Goal: Task Accomplishment & Management: Complete application form

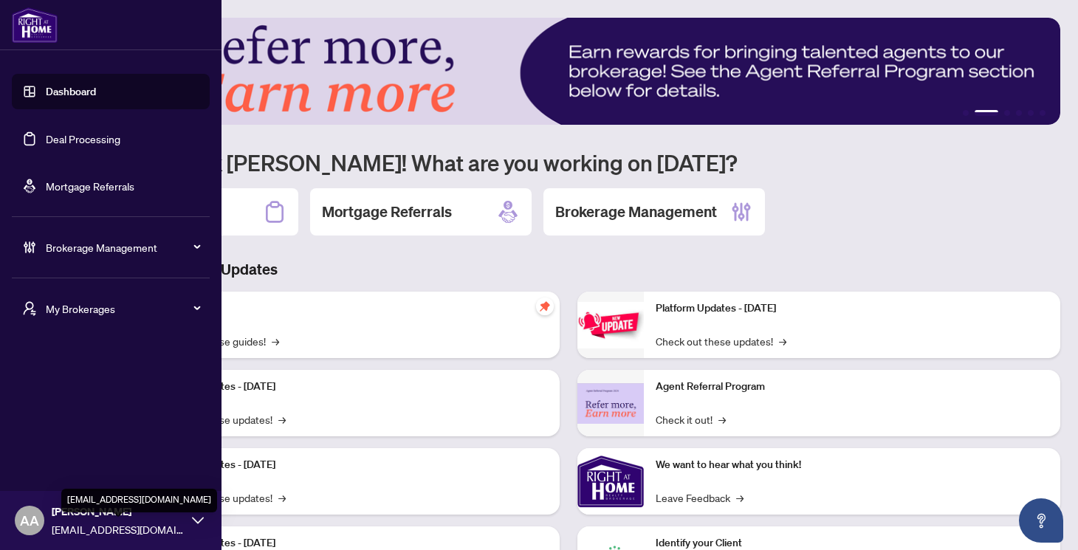
click at [92, 523] on span "[EMAIL_ADDRESS][DOMAIN_NAME]" at bounding box center [118, 529] width 133 height 16
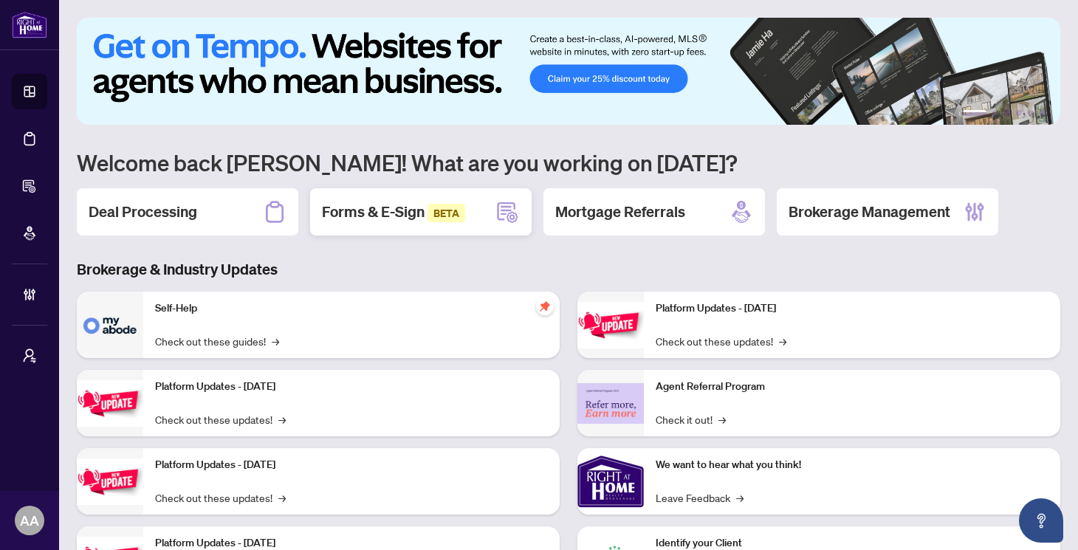
click at [439, 213] on span "BETA" at bounding box center [447, 213] width 38 height 18
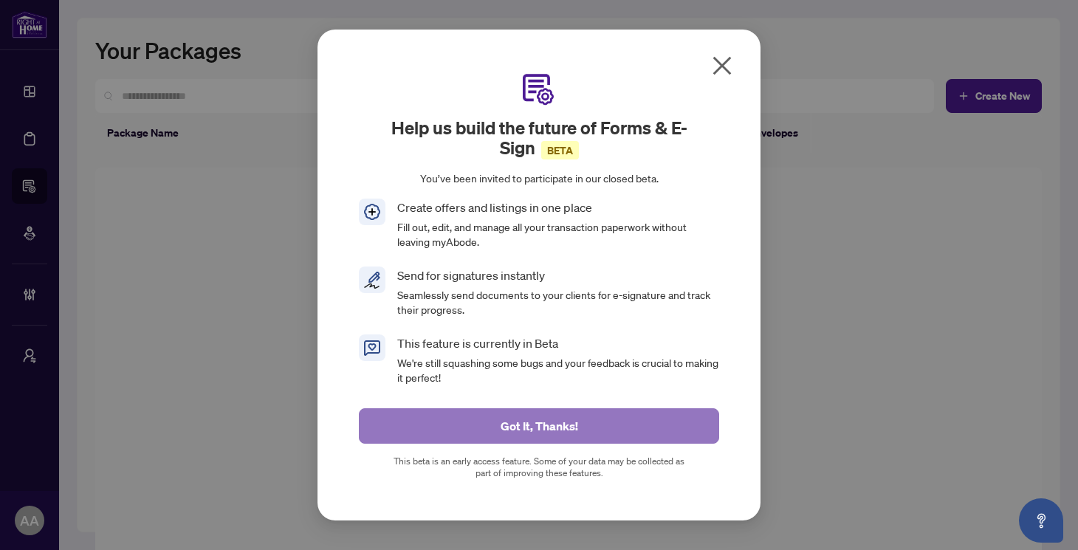
click at [648, 426] on button "Got It, Thanks!" at bounding box center [539, 425] width 360 height 35
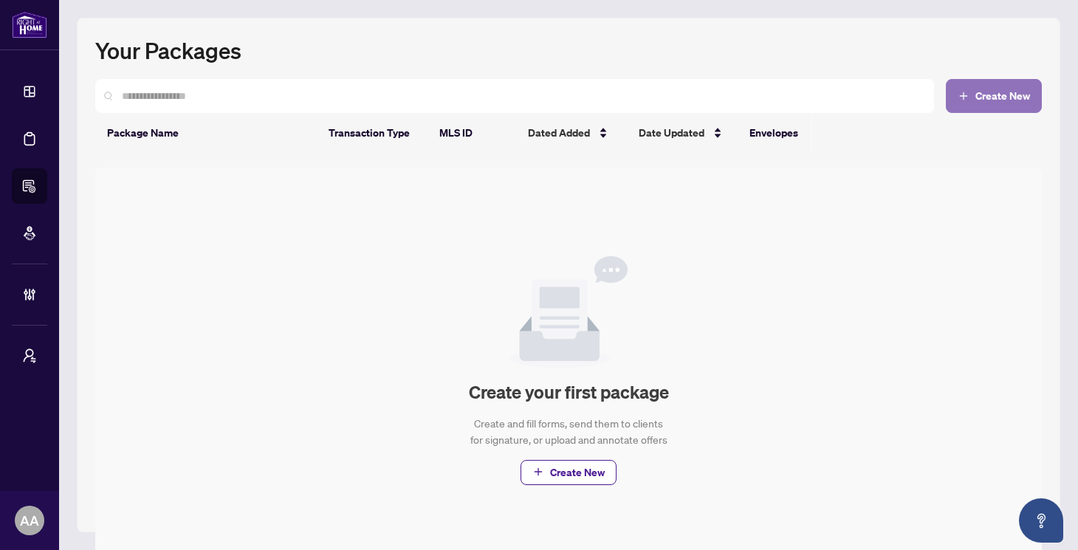
click at [975, 87] on button "Create New" at bounding box center [994, 96] width 96 height 34
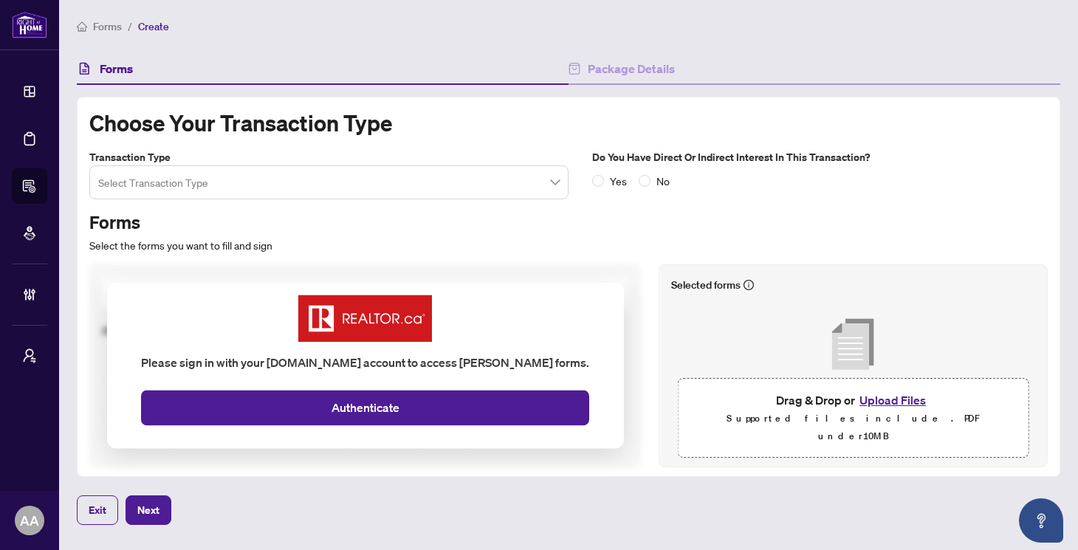
click at [382, 185] on input "search" at bounding box center [322, 184] width 448 height 32
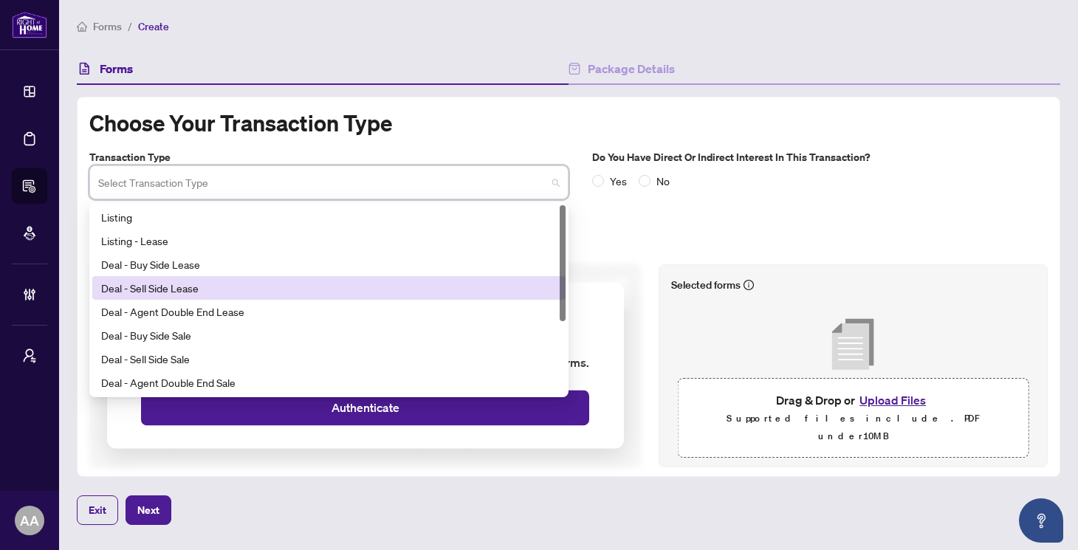
click at [270, 289] on div "Deal - Sell Side Lease" at bounding box center [329, 288] width 456 height 16
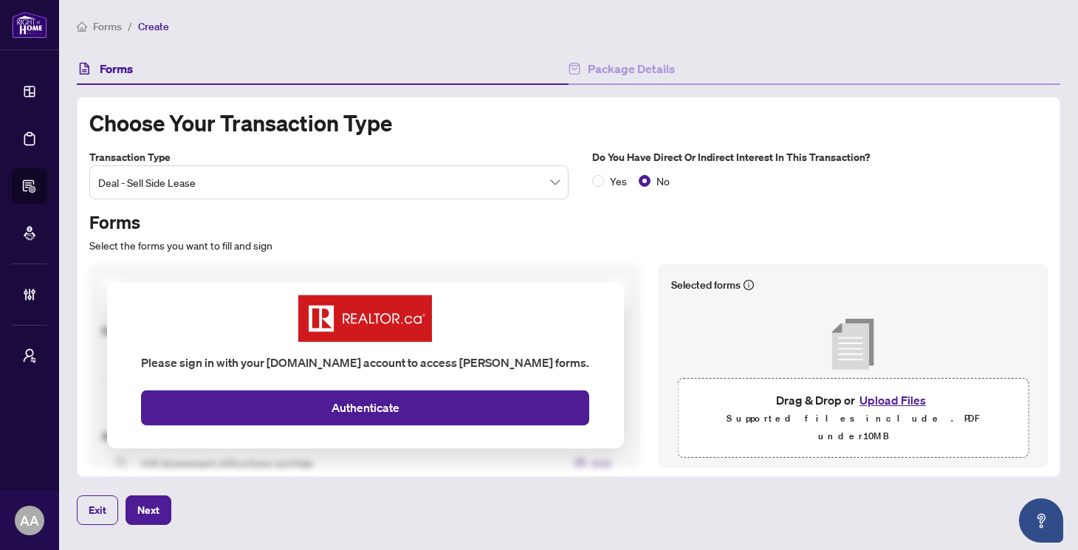
click at [900, 410] on button "Upload Files" at bounding box center [892, 400] width 75 height 19
click at [143, 512] on span "Next" at bounding box center [148, 510] width 22 height 24
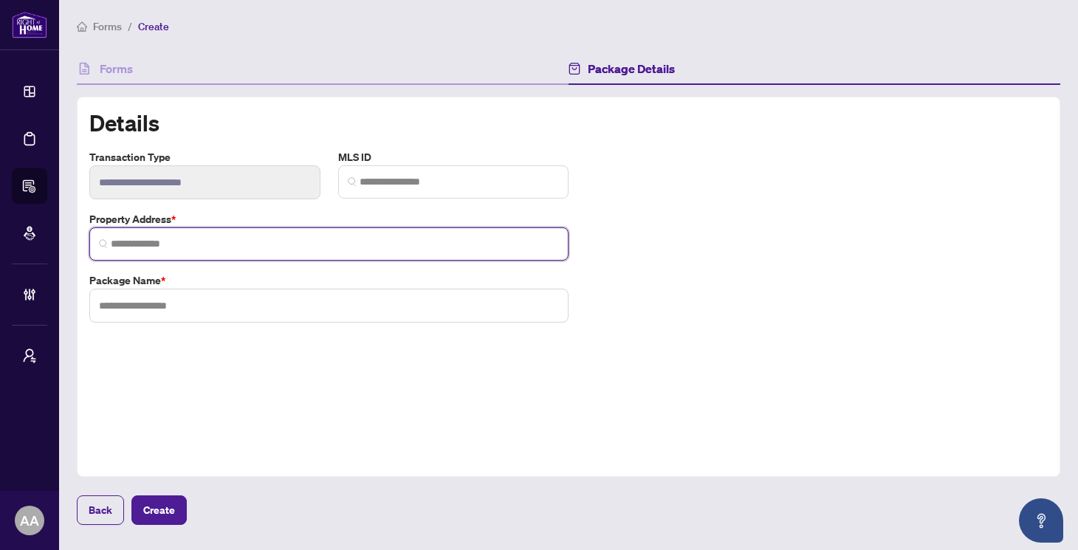
click at [236, 247] on input "search" at bounding box center [335, 244] width 448 height 16
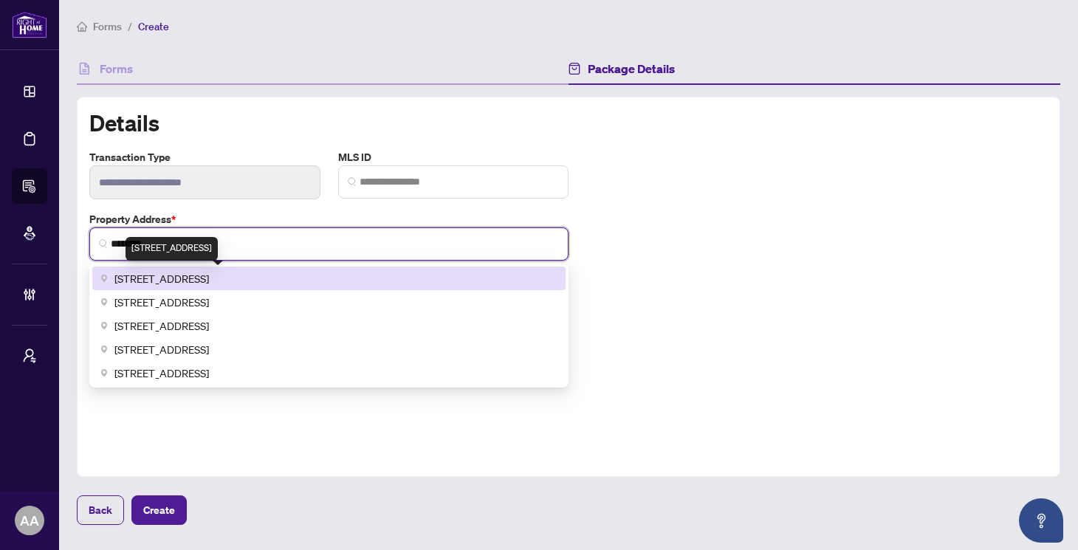
click at [209, 278] on span "468 King Street West, Toronto, ON, Canada" at bounding box center [161, 278] width 95 height 16
type input "**********"
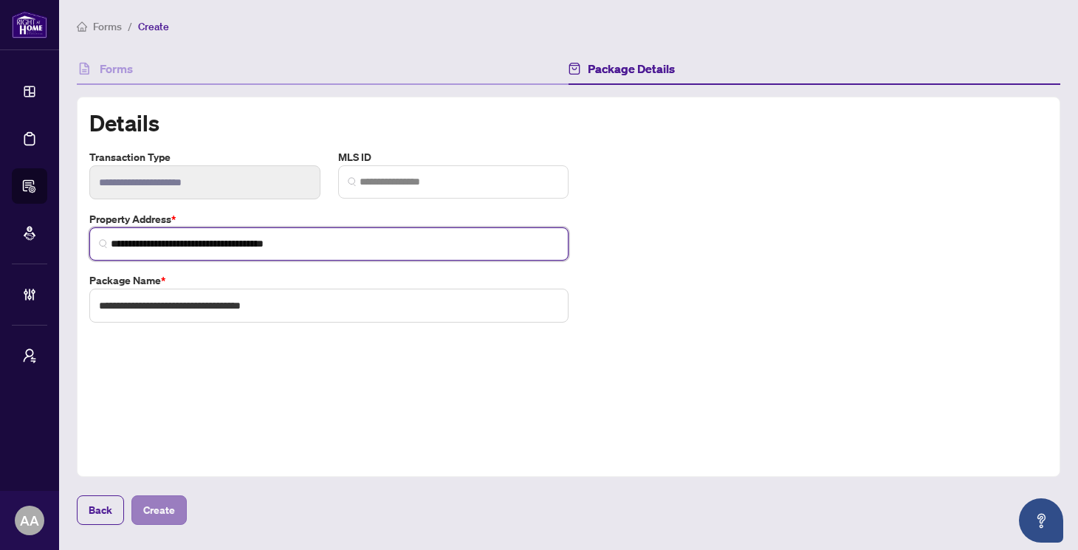
type input "**********"
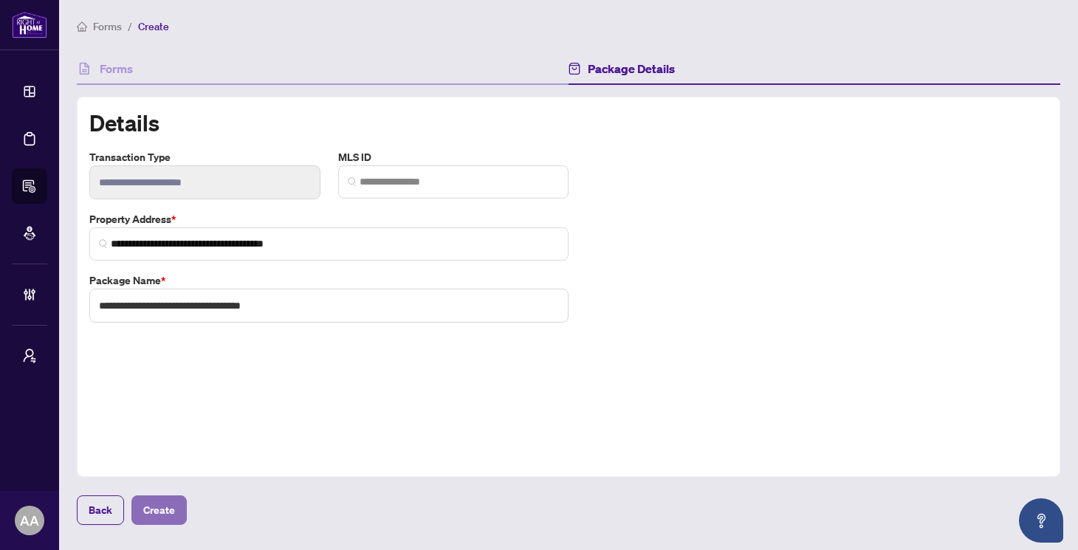
click at [165, 504] on span "Create" at bounding box center [159, 510] width 32 height 24
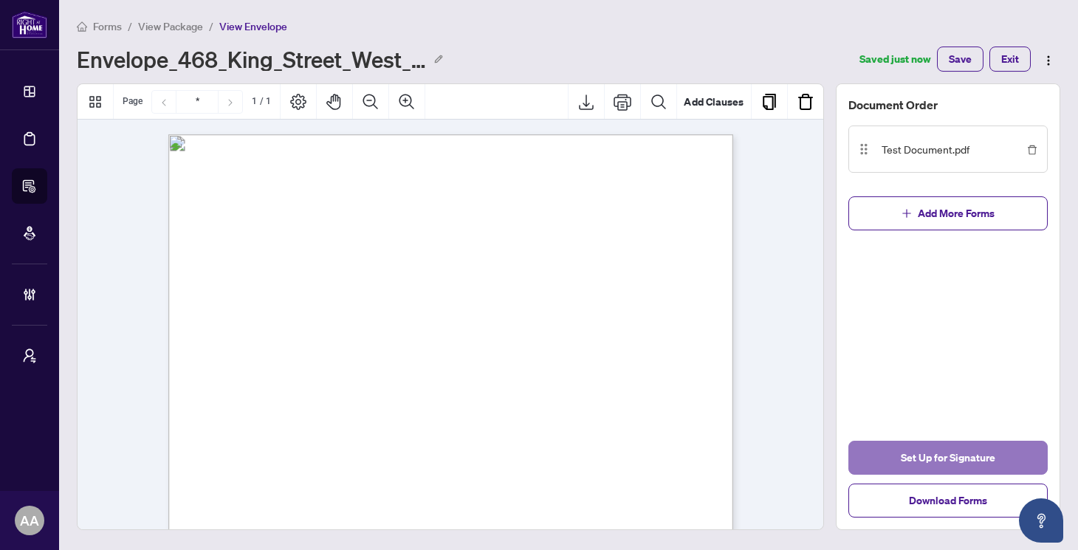
click at [885, 452] on button "Set Up for Signature" at bounding box center [947, 458] width 199 height 34
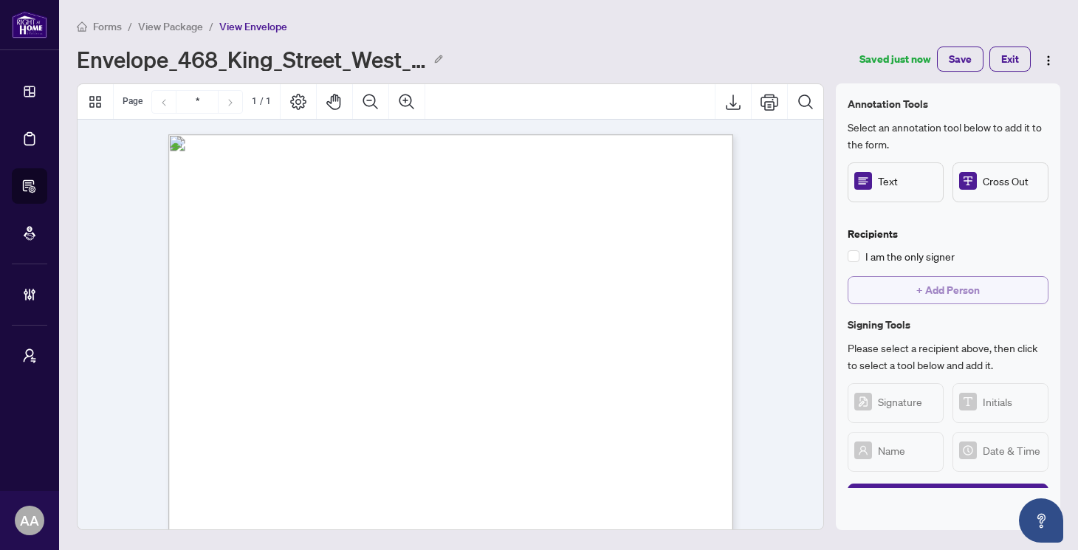
click at [913, 283] on button "+ Add Person" at bounding box center [948, 290] width 201 height 28
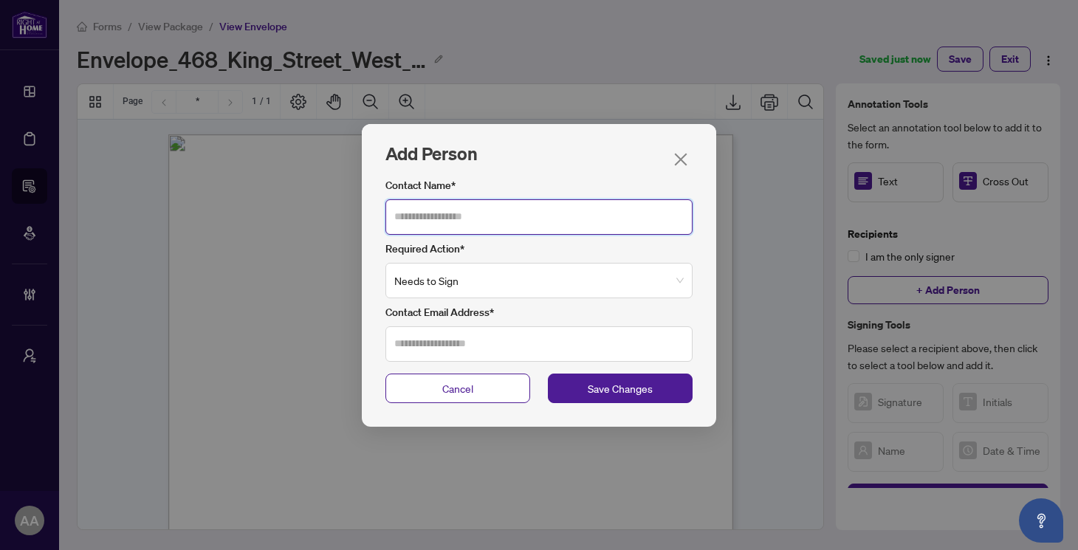
click at [471, 214] on input "Contact Name*" at bounding box center [538, 216] width 307 height 35
type input "**********"
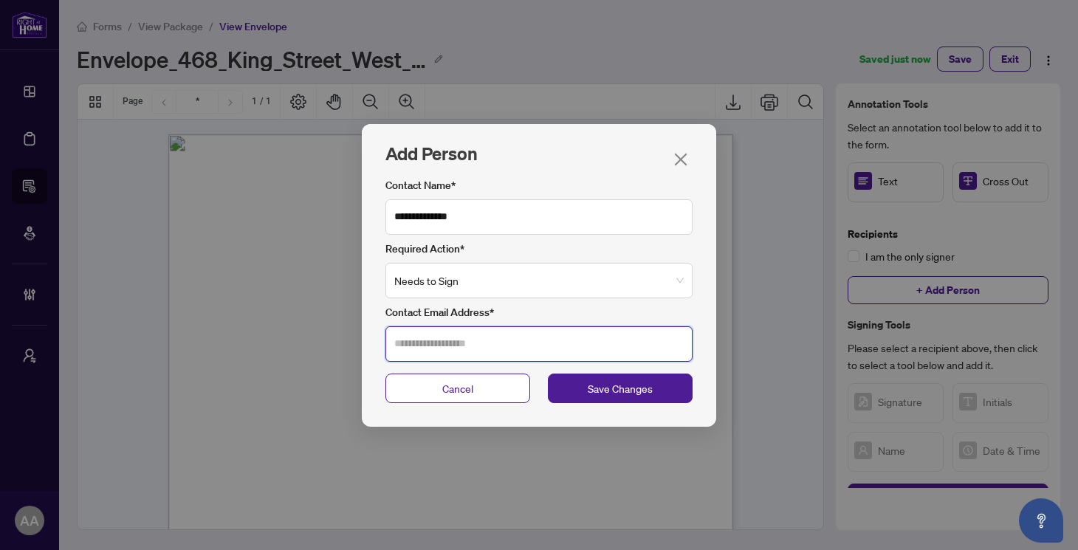
click at [459, 337] on input "Contact Email Address*" at bounding box center [538, 343] width 307 height 35
type input "**********"
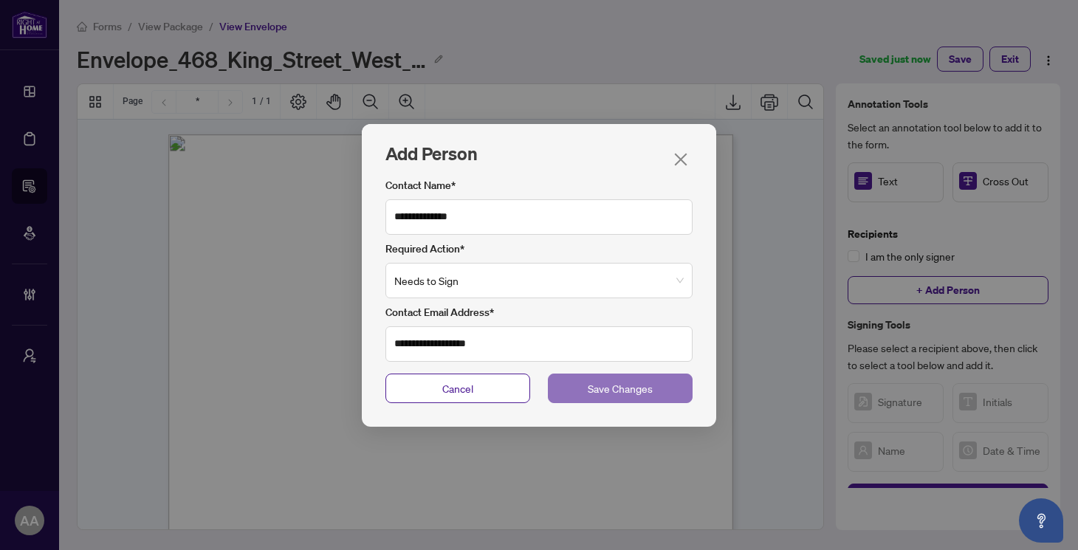
click at [634, 394] on span "Save Changes" at bounding box center [620, 388] width 65 height 16
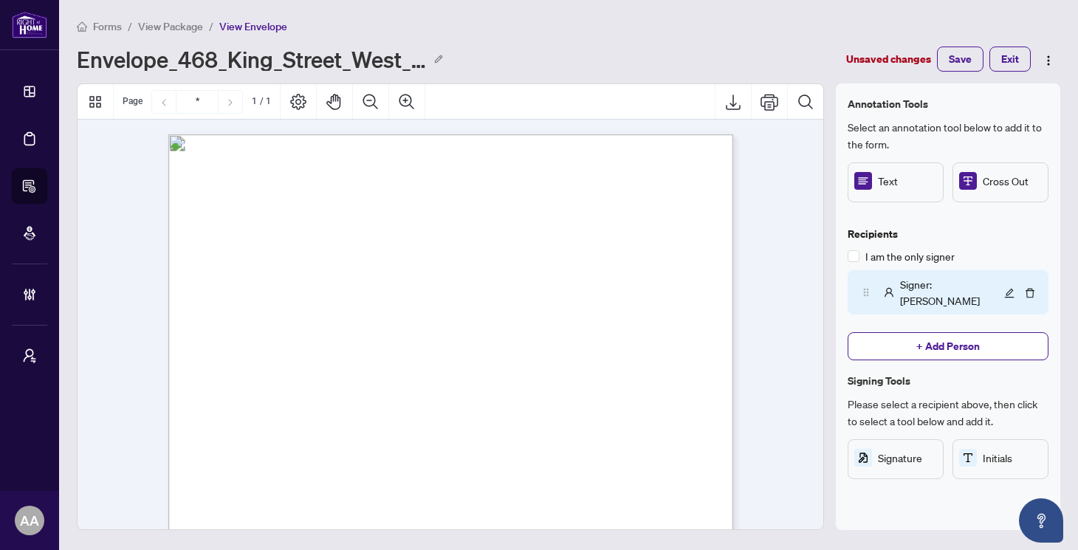
click at [895, 292] on div "Signer : Anumeha Sharma" at bounding box center [928, 292] width 143 height 32
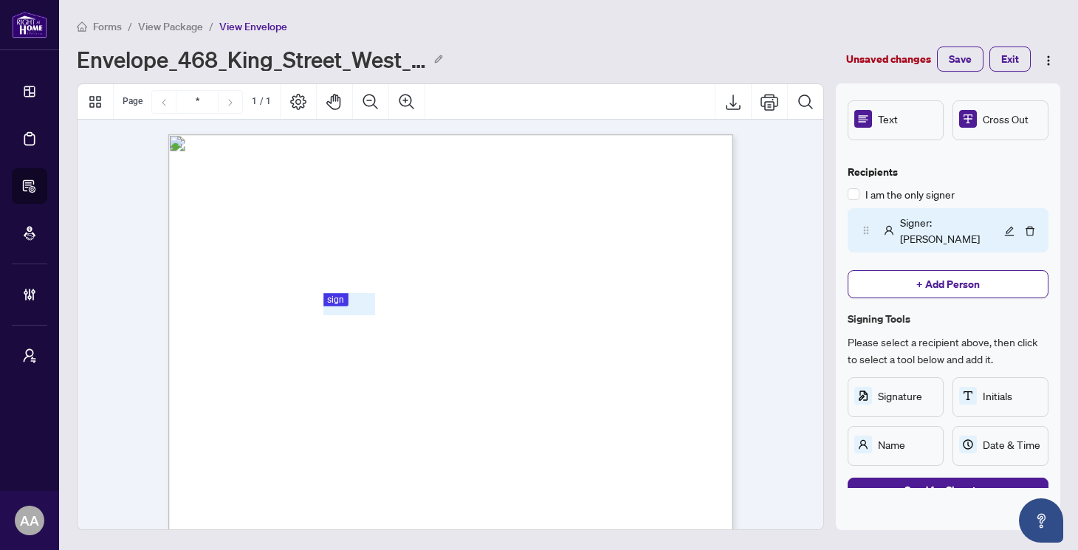
scroll to position [105, 0]
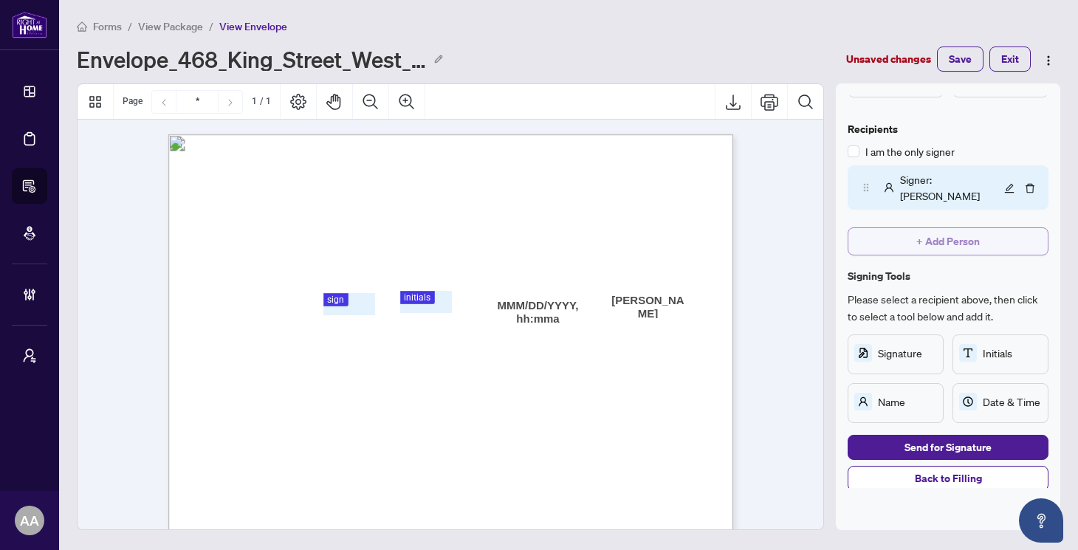
click at [934, 249] on span "+ Add Person" at bounding box center [947, 242] width 63 height 24
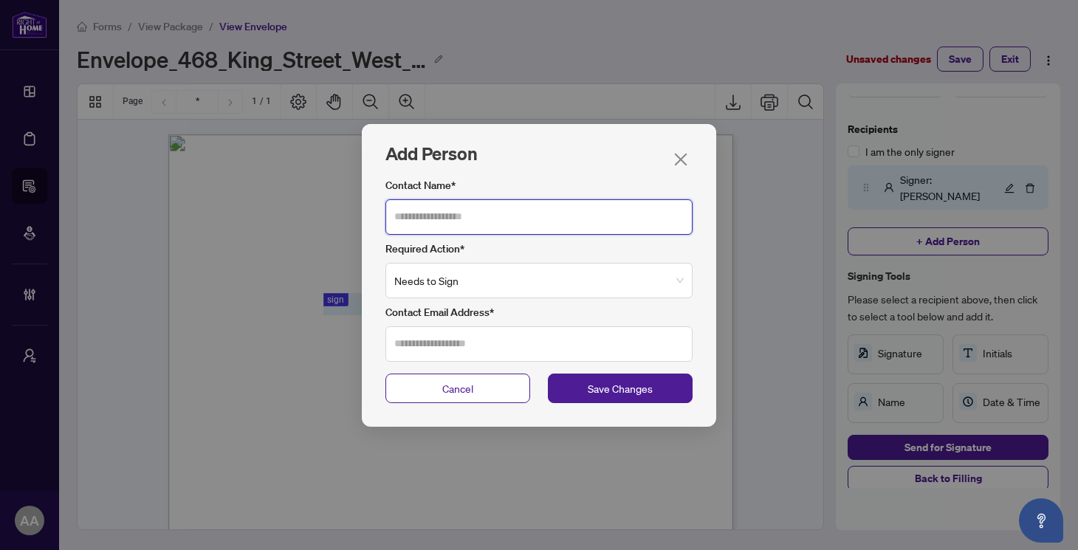
click at [560, 229] on input "Contact Name*" at bounding box center [538, 216] width 307 height 35
type input "**********"
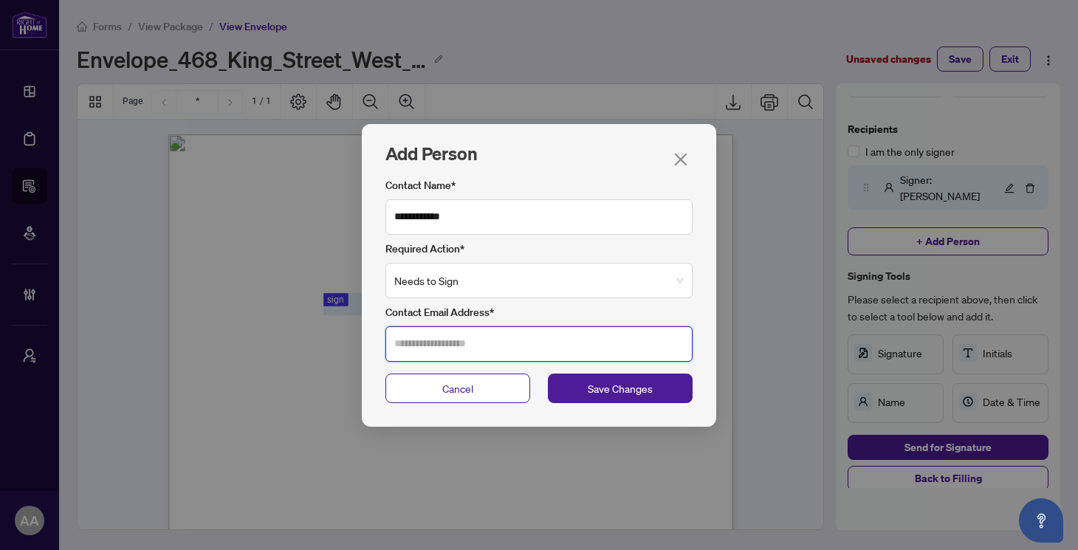
click at [500, 346] on input "Contact Email Address*" at bounding box center [538, 343] width 307 height 35
type input "**********"
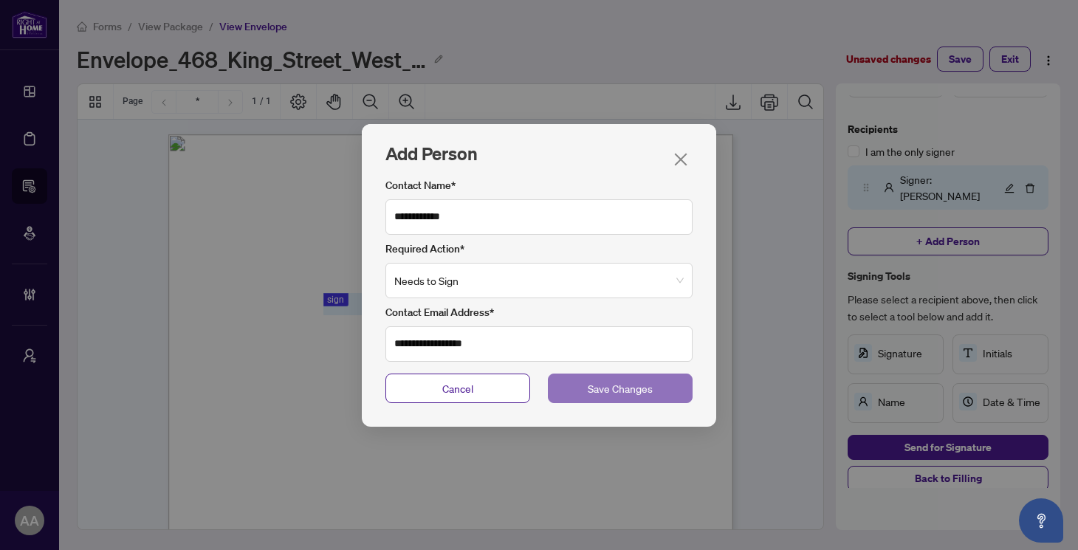
click at [557, 389] on button "Save Changes" at bounding box center [620, 389] width 145 height 30
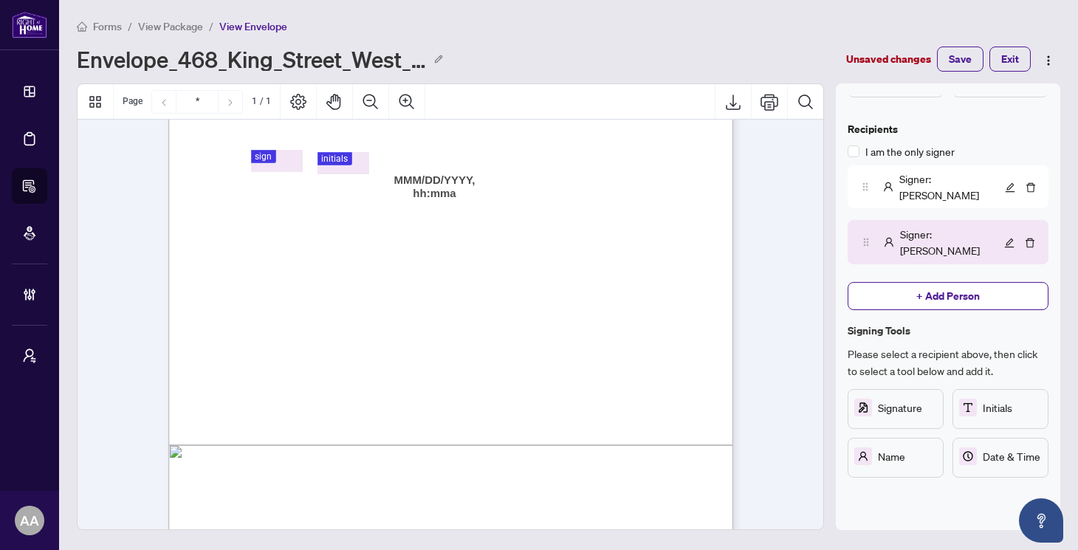
scroll to position [162, 0]
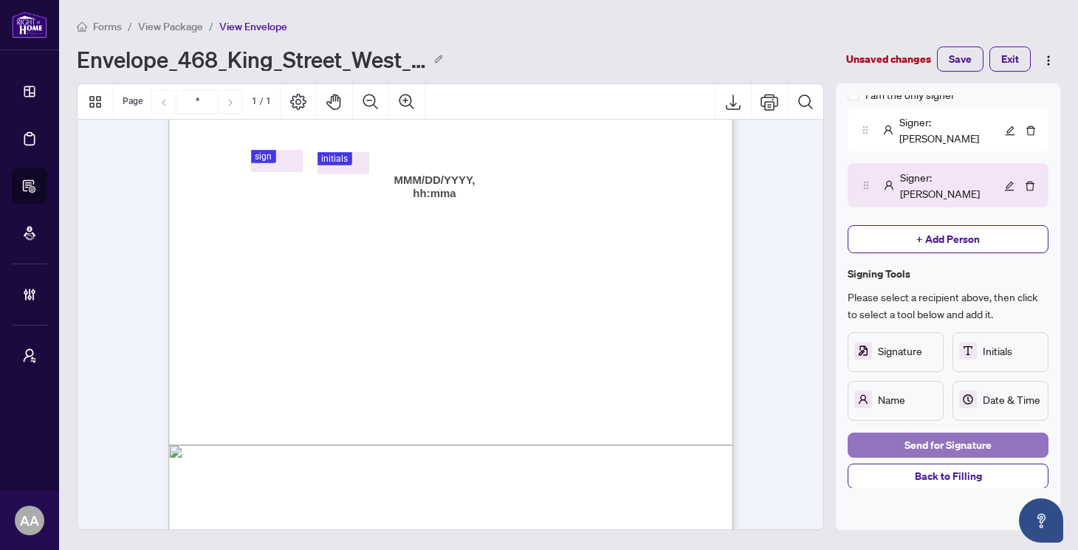
click at [933, 444] on span "Send for Signature" at bounding box center [947, 445] width 87 height 24
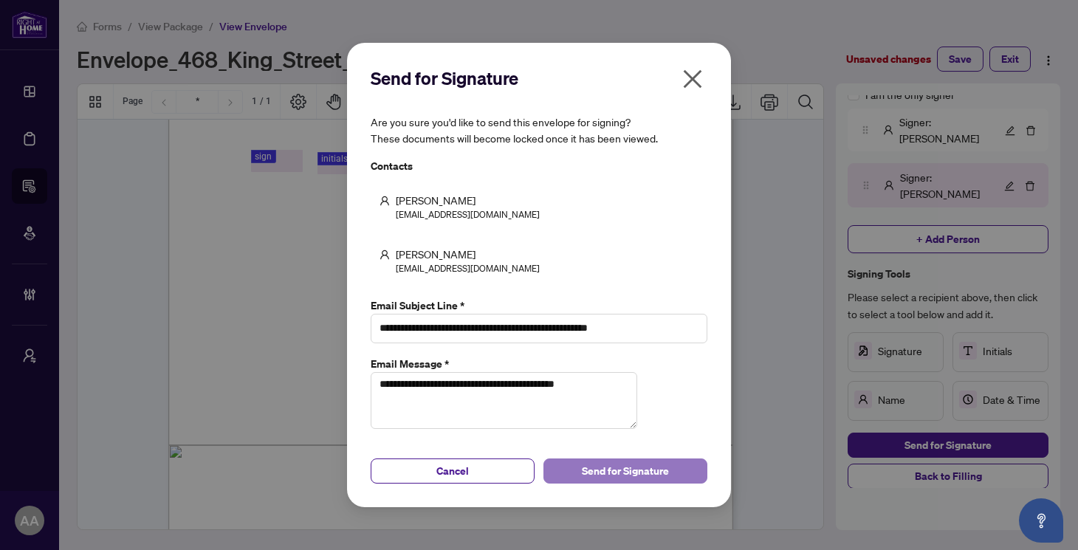
click at [635, 483] on span "Send for Signature" at bounding box center [625, 471] width 87 height 24
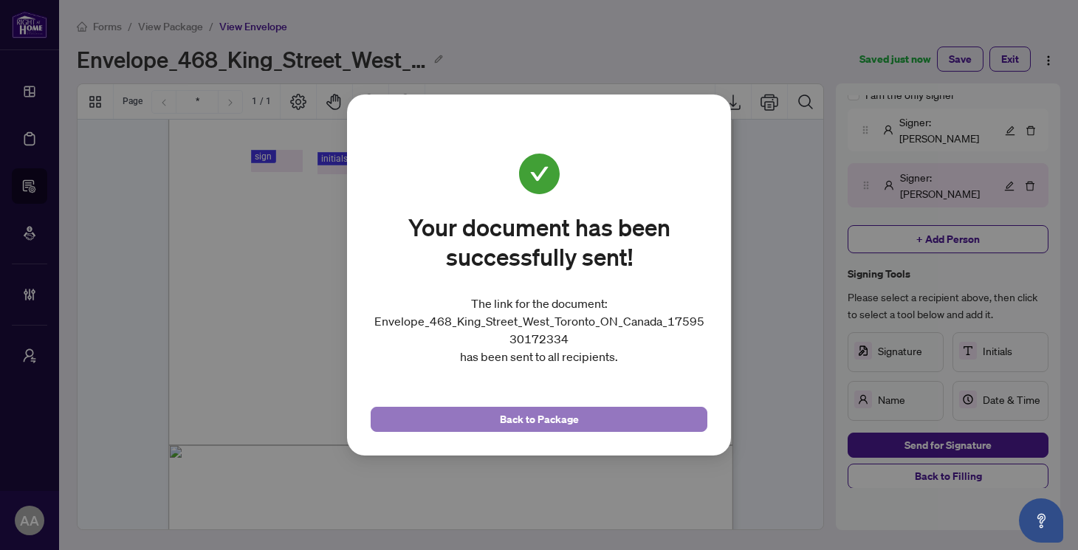
click at [512, 428] on span "Back to Package" at bounding box center [539, 420] width 79 height 24
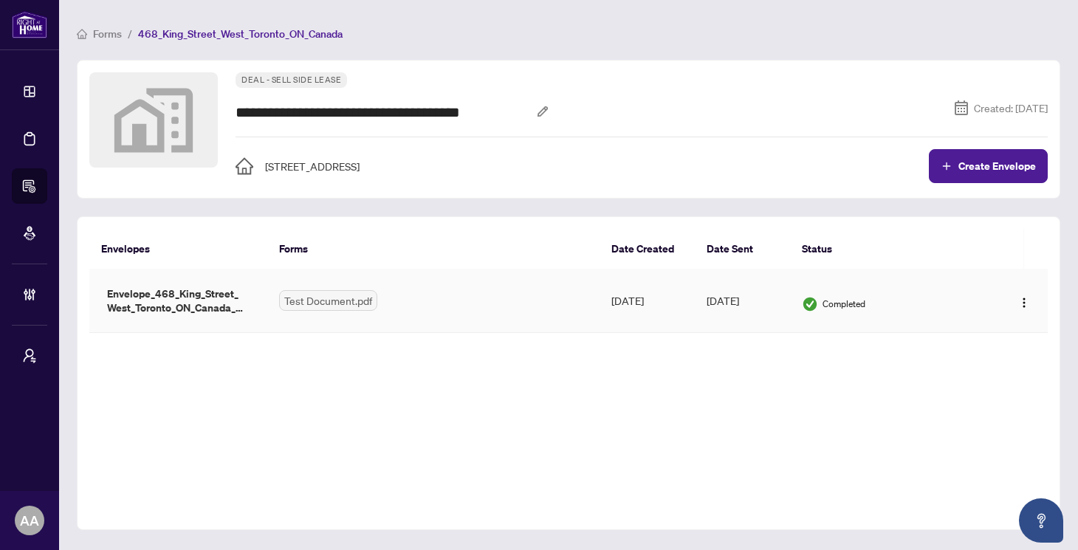
click at [442, 305] on div "Test Document.pdf" at bounding box center [433, 300] width 309 height 21
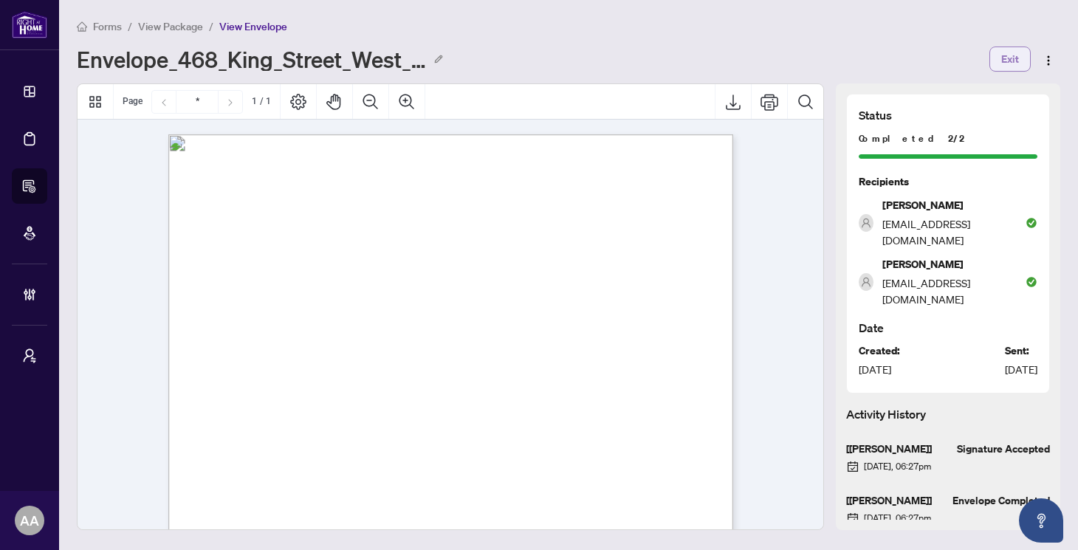
click at [1003, 59] on span "Exit" at bounding box center [1010, 59] width 18 height 24
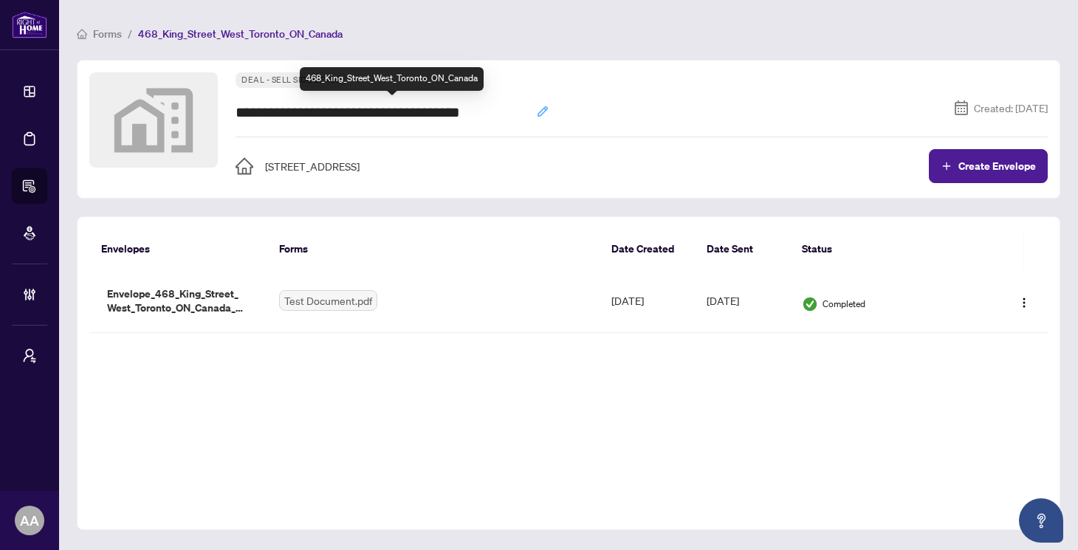
click at [537, 106] on icon "button" at bounding box center [543, 112] width 12 height 12
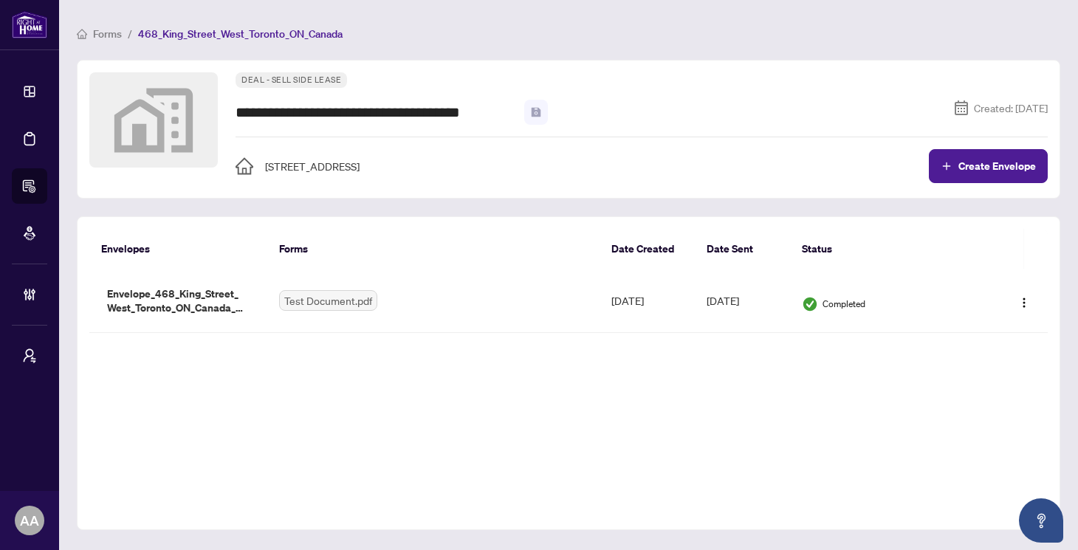
drag, startPoint x: 512, startPoint y: 111, endPoint x: 213, endPoint y: 109, distance: 299.8
click at [213, 109] on div "**********" at bounding box center [568, 127] width 958 height 111
type input "**********"
click at [99, 39] on span "Forms" at bounding box center [107, 33] width 29 height 13
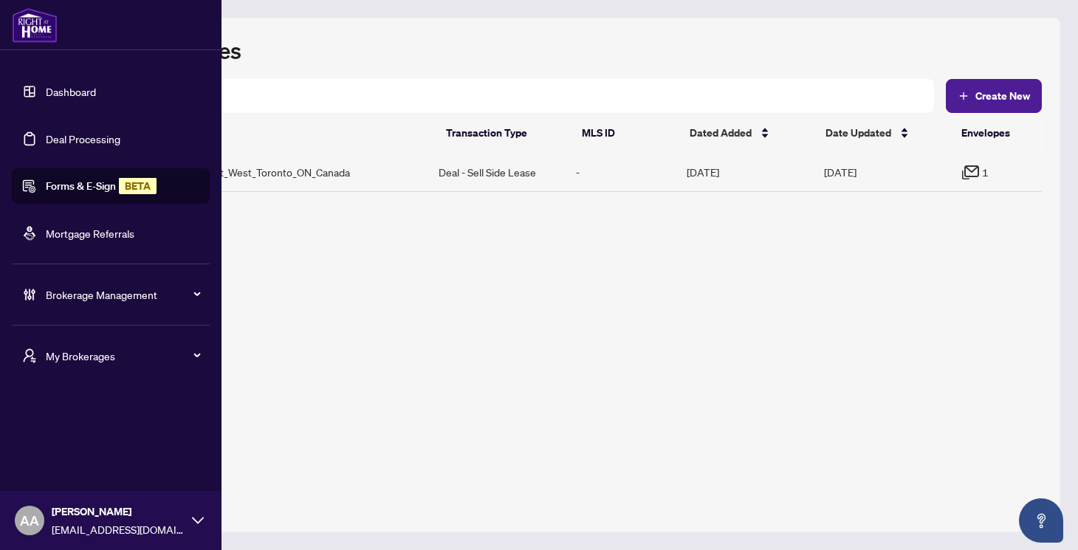
click at [42, 35] on img at bounding box center [35, 24] width 46 height 35
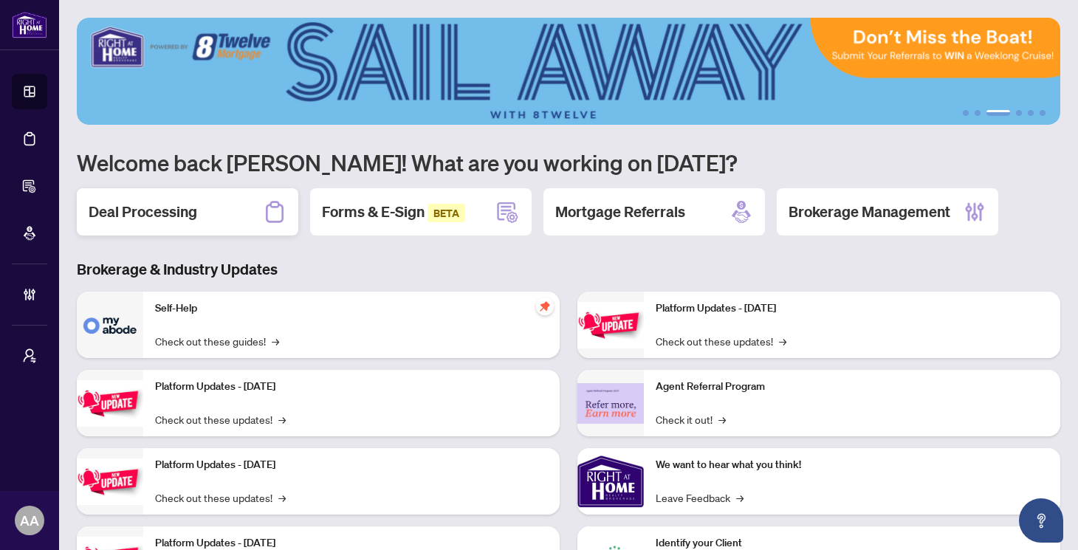
click at [205, 205] on div "Deal Processing" at bounding box center [188, 211] width 222 height 47
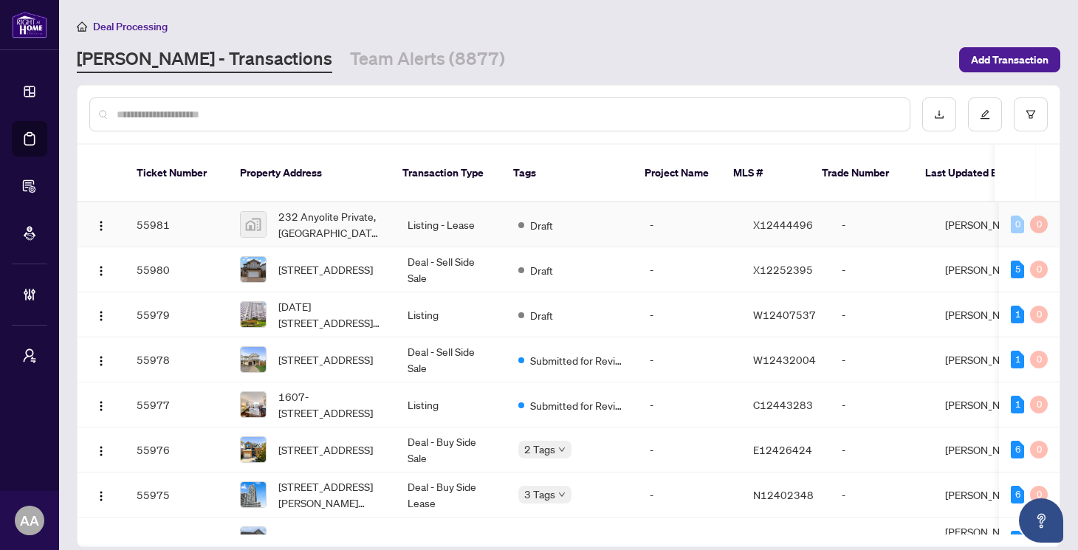
click at [384, 211] on td "232 Anyolite Private, [GEOGRAPHIC_DATA], [GEOGRAPHIC_DATA], [GEOGRAPHIC_DATA]" at bounding box center [312, 224] width 168 height 45
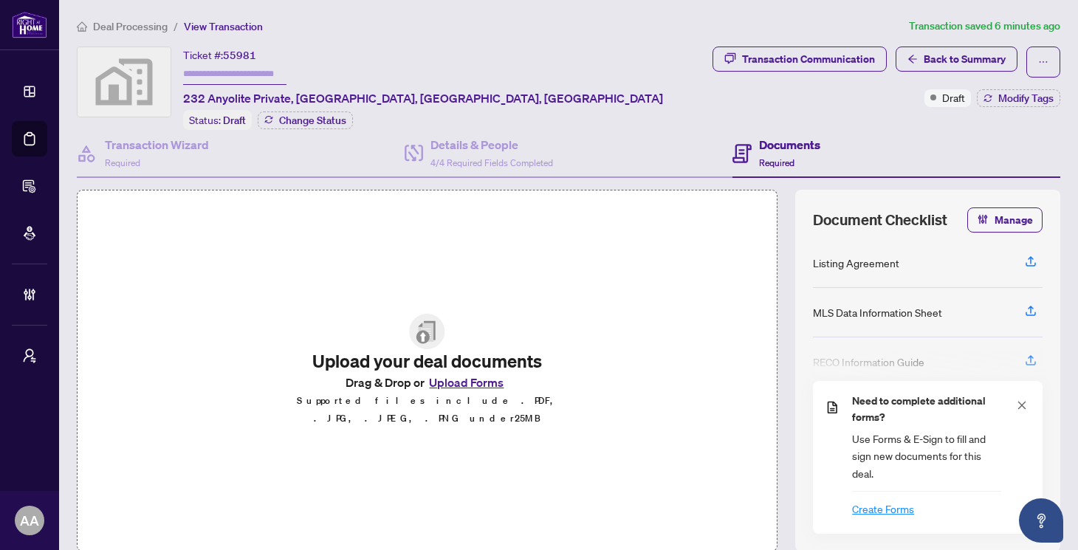
click at [120, 25] on span "Deal Processing" at bounding box center [130, 26] width 75 height 13
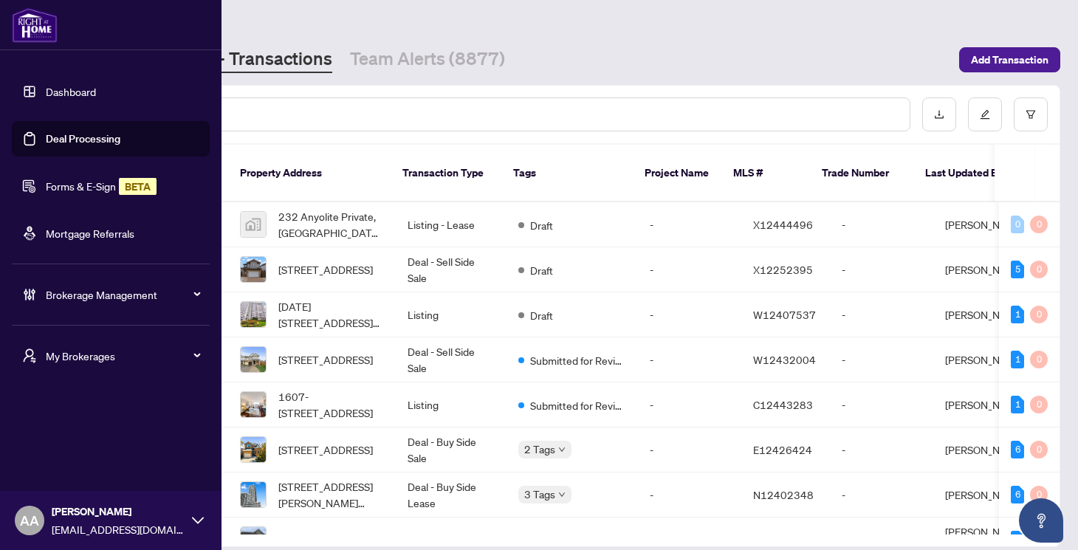
click at [77, 182] on link "Forms & E-Sign BETA" at bounding box center [101, 185] width 111 height 13
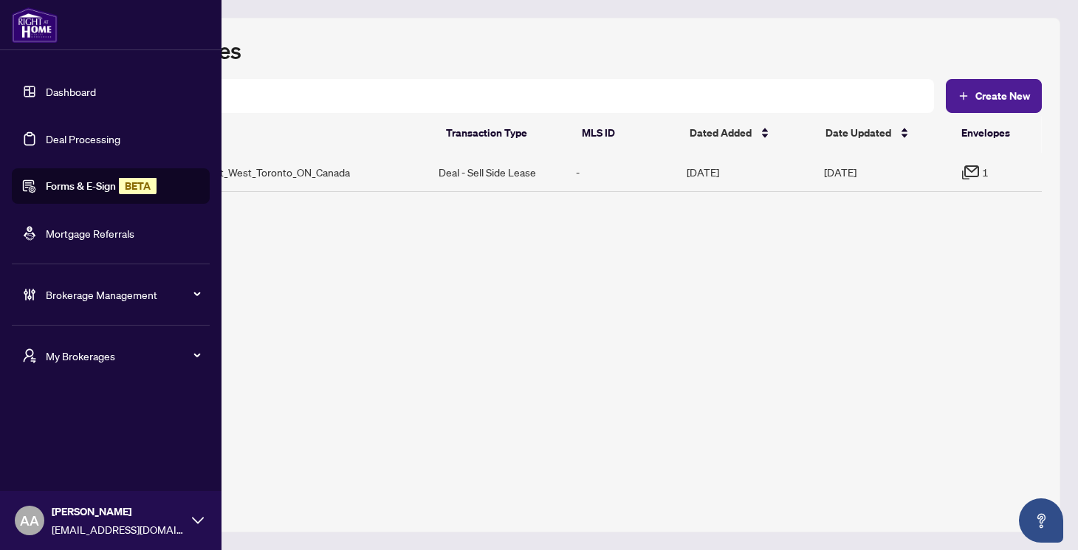
click at [87, 93] on link "Dashboard" at bounding box center [71, 91] width 50 height 13
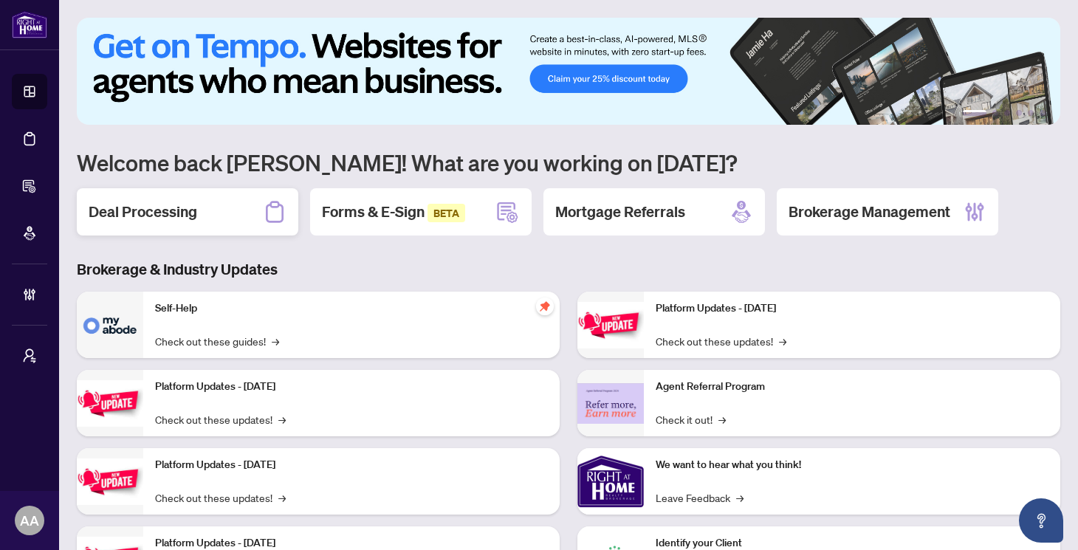
click at [184, 203] on h2 "Deal Processing" at bounding box center [143, 212] width 109 height 21
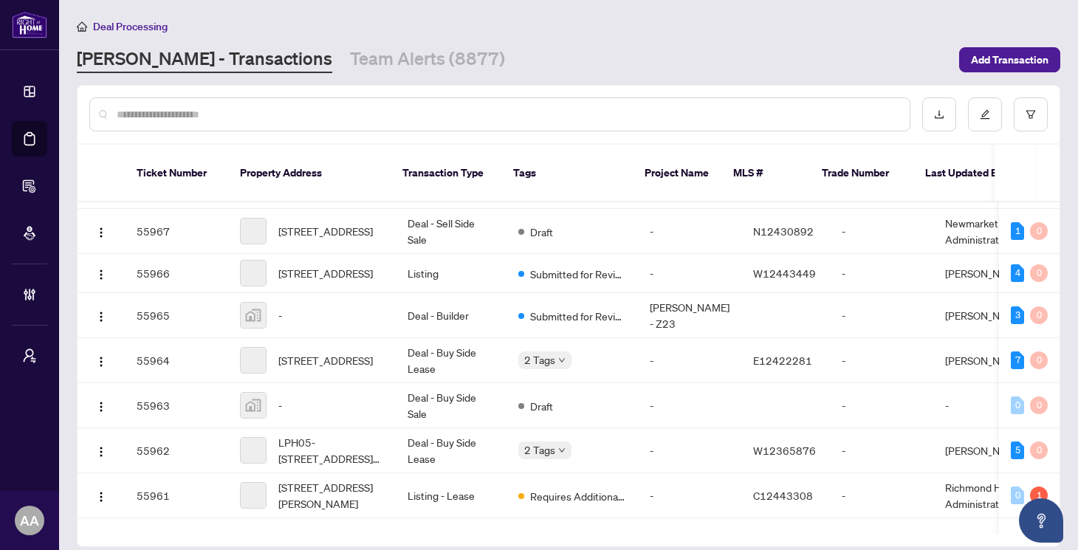
scroll to position [574, 0]
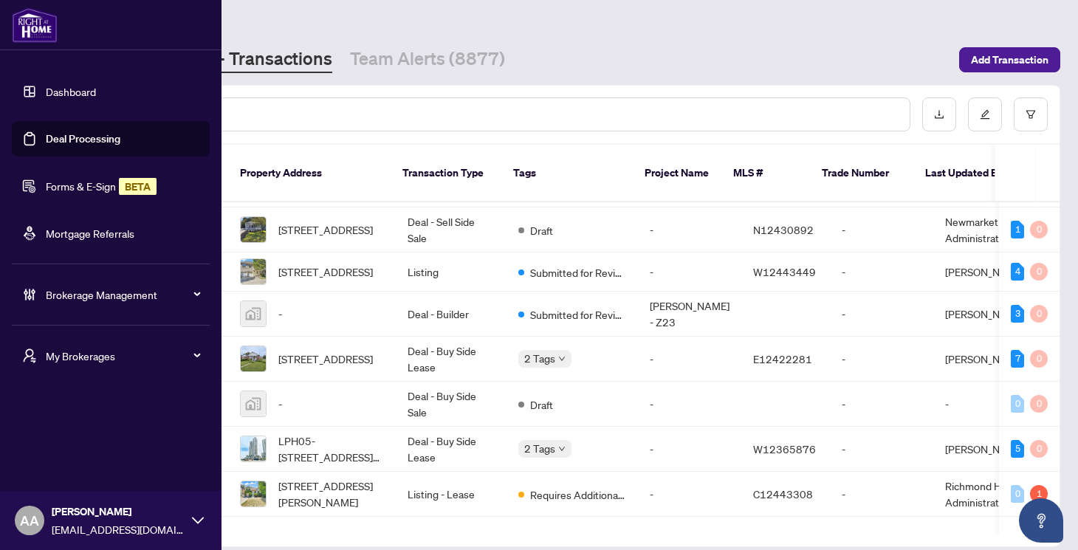
click at [46, 89] on link "Dashboard" at bounding box center [71, 91] width 50 height 13
